Goal: Task Accomplishment & Management: Manage account settings

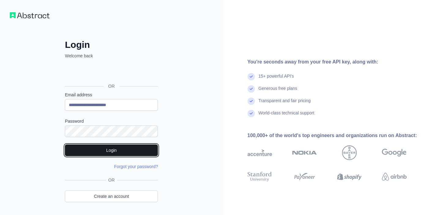
click at [137, 150] on button "Login" at bounding box center [111, 150] width 93 height 12
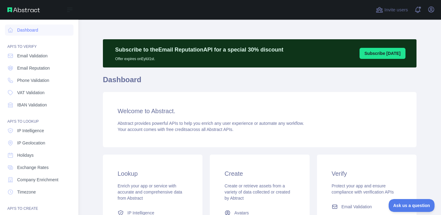
click at [30, 11] on img at bounding box center [23, 9] width 32 height 5
click at [32, 25] on link "Dashboard" at bounding box center [39, 30] width 69 height 11
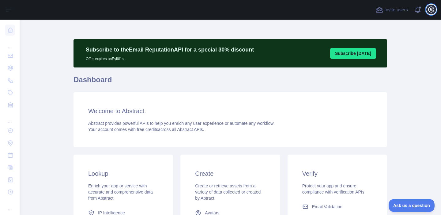
click at [429, 12] on icon "button" at bounding box center [431, 9] width 7 height 7
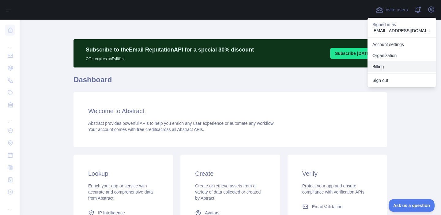
click at [394, 63] on button "Billing" at bounding box center [402, 66] width 69 height 11
